Goal: Navigation & Orientation: Find specific page/section

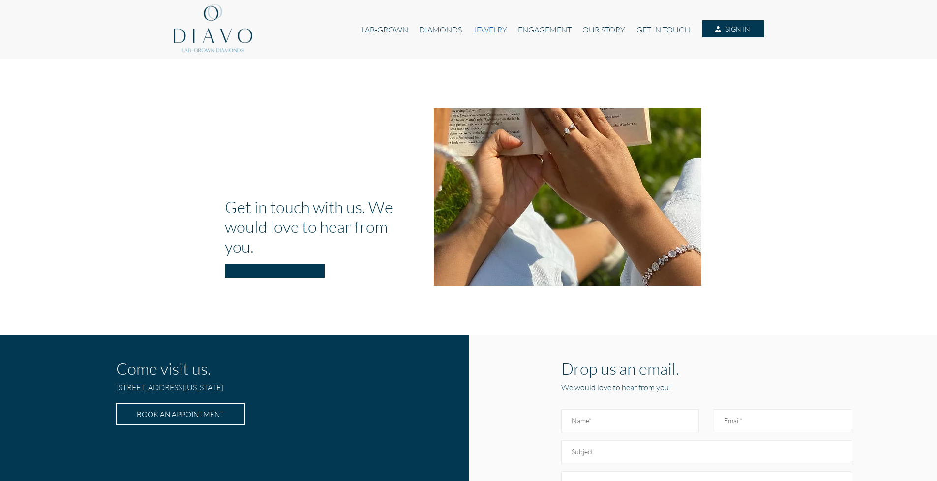
click at [489, 28] on link "JEWELRY" at bounding box center [489, 29] width 45 height 19
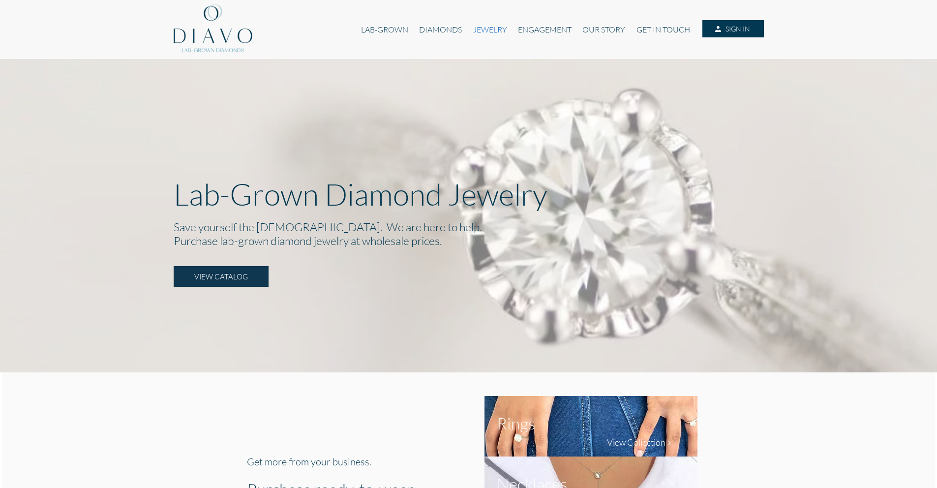
click at [487, 31] on link "JEWELRY" at bounding box center [489, 29] width 45 height 19
click at [488, 29] on link "JEWELRY" at bounding box center [489, 29] width 45 height 19
click at [483, 28] on link "JEWELRY" at bounding box center [489, 29] width 45 height 19
click at [537, 24] on link "ENGAGEMENT" at bounding box center [545, 29] width 64 height 19
